Goal: Task Accomplishment & Management: Use online tool/utility

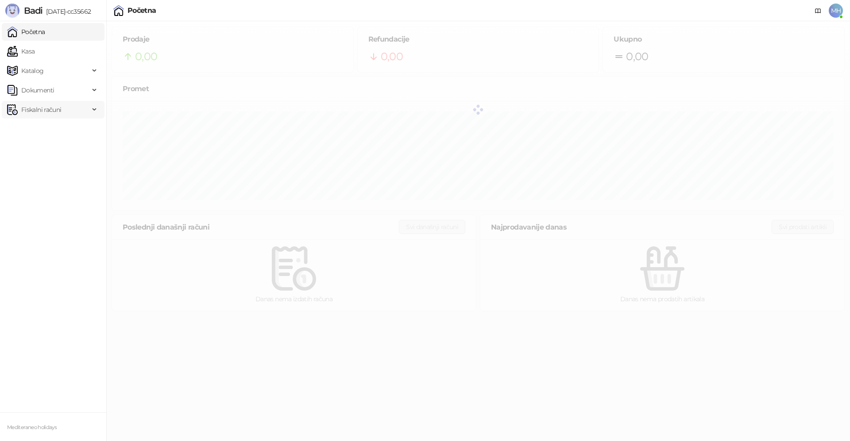
click at [34, 112] on span "Fiskalni računi" at bounding box center [41, 110] width 40 height 18
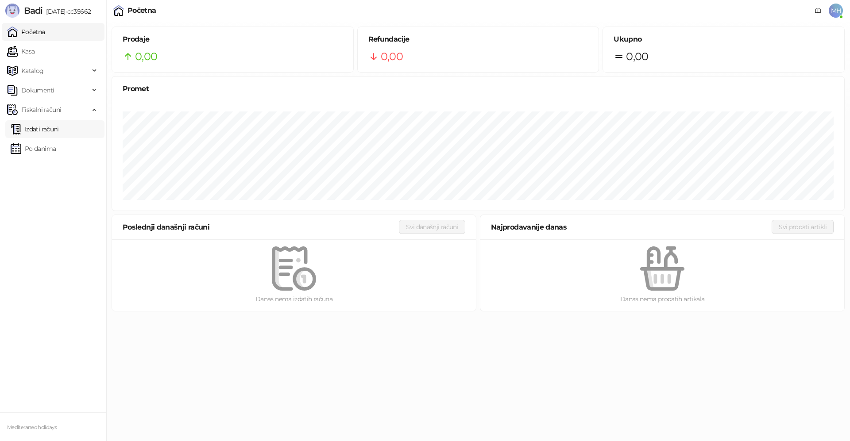
click at [31, 127] on link "Izdati računi" at bounding box center [35, 129] width 48 height 18
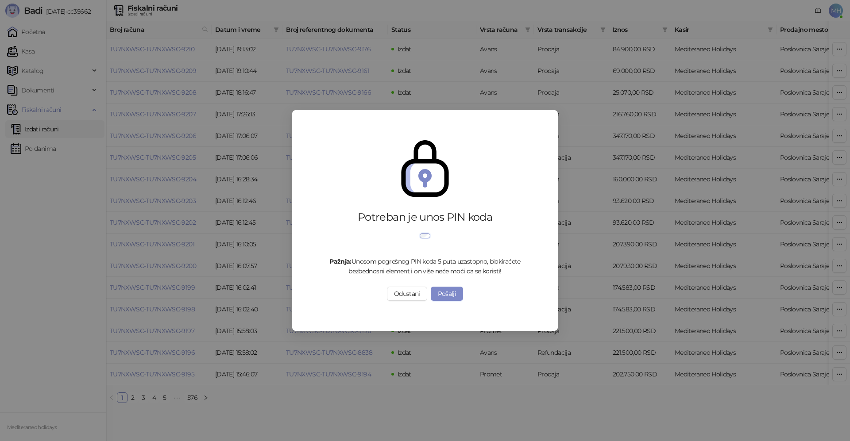
drag, startPoint x: 397, startPoint y: 307, endPoint x: 402, endPoint y: 305, distance: 5.6
click at [400, 301] on button "Odustani" at bounding box center [407, 294] width 40 height 14
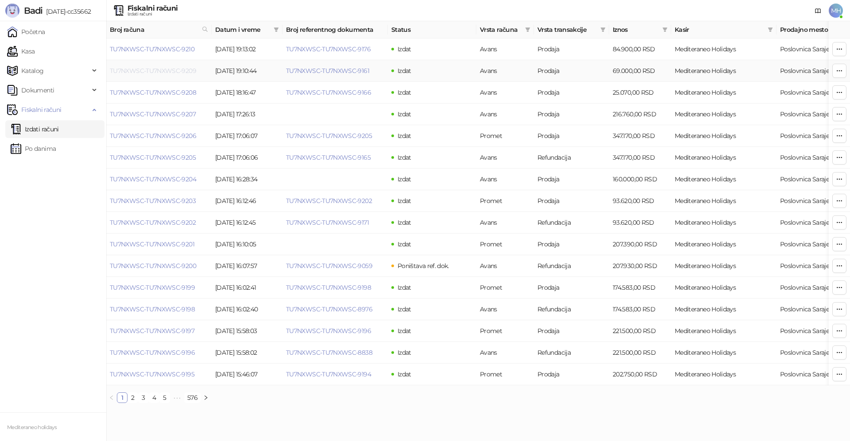
click at [145, 72] on link "TU7NXWSC-TU7NXWSC-9209" at bounding box center [153, 71] width 86 height 8
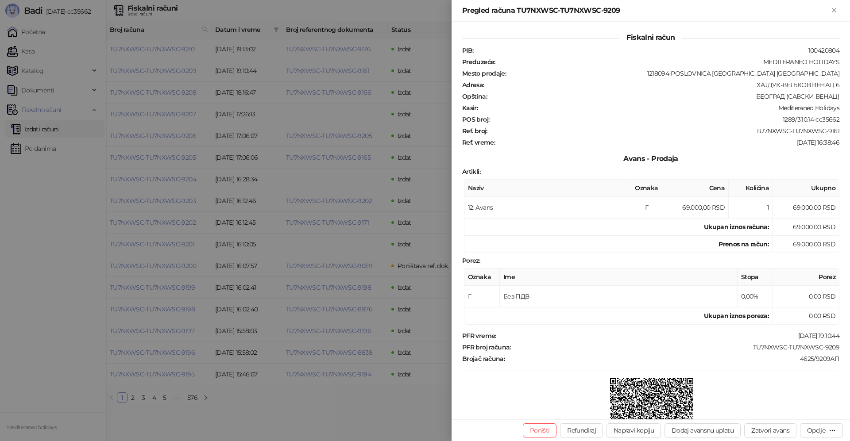
click at [237, 113] on div at bounding box center [425, 220] width 850 height 441
